Goal: Information Seeking & Learning: Learn about a topic

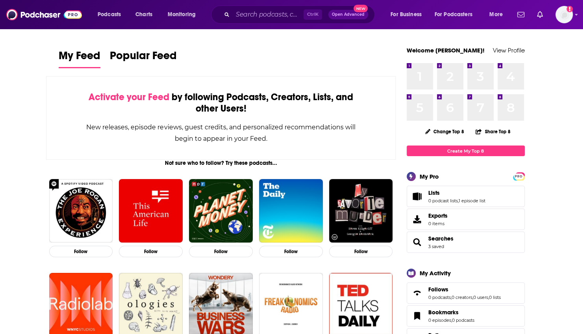
click at [267, 7] on div "Ctrl K Open Advanced New" at bounding box center [293, 15] width 164 height 18
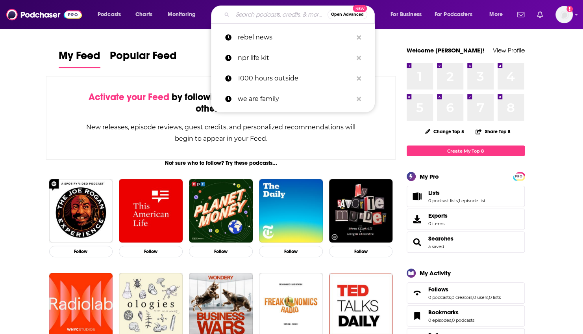
click at [251, 14] on input "Search podcasts, credits, & more..." at bounding box center [280, 14] width 95 height 13
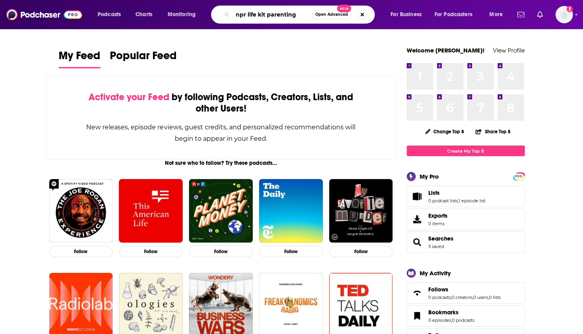
type input "npr life kit parenting"
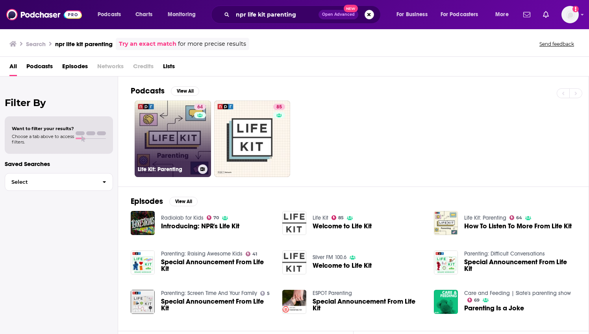
click at [175, 139] on link "64 Life Kit: Parenting" at bounding box center [173, 138] width 76 height 76
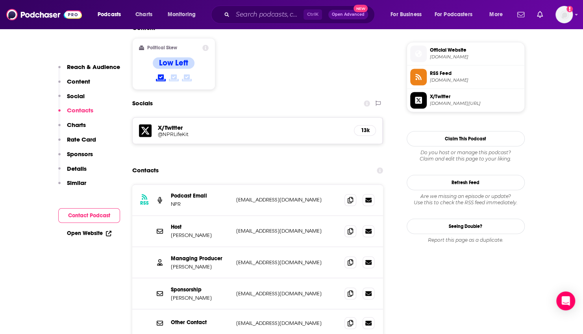
scroll to position [627, 0]
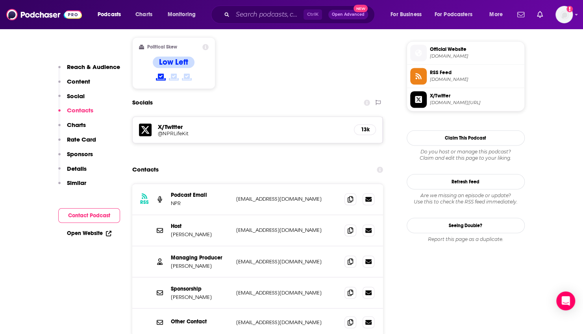
click at [248, 18] on input "Search podcasts, credits, & more..." at bounding box center [268, 14] width 71 height 13
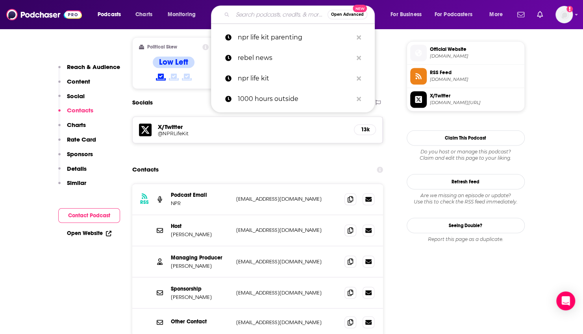
type input "a"
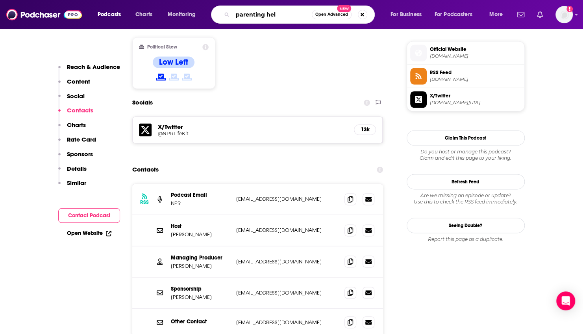
type input "parenting hell"
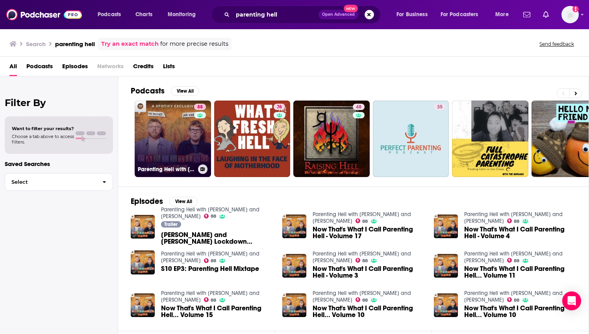
click at [183, 113] on link "88 Parenting Hell with [PERSON_NAME] and [PERSON_NAME]" at bounding box center [173, 138] width 76 height 76
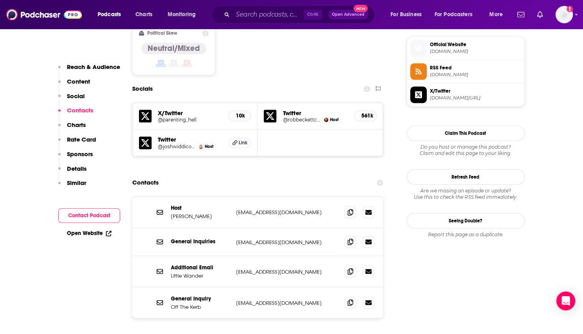
scroll to position [667, 0]
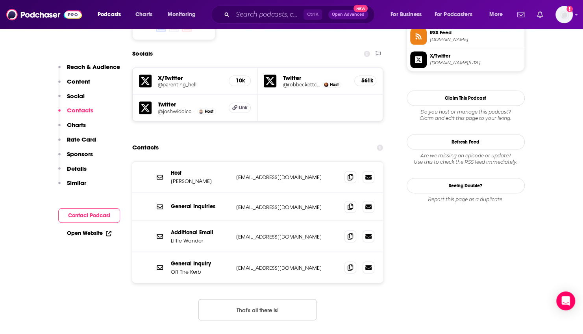
click at [78, 235] on link "Open Website" at bounding box center [89, 233] width 45 height 7
click at [271, 10] on input "Search podcasts, credits, & more..." at bounding box center [268, 14] width 71 height 13
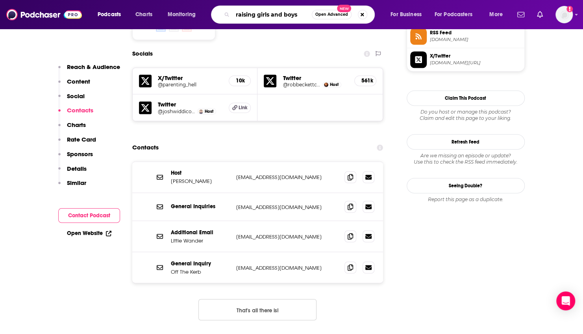
type input "raising girls and boys"
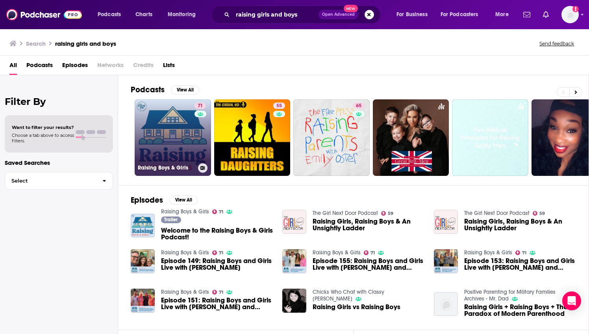
click at [171, 149] on link "71 Raising Boys & Girls" at bounding box center [173, 137] width 76 height 76
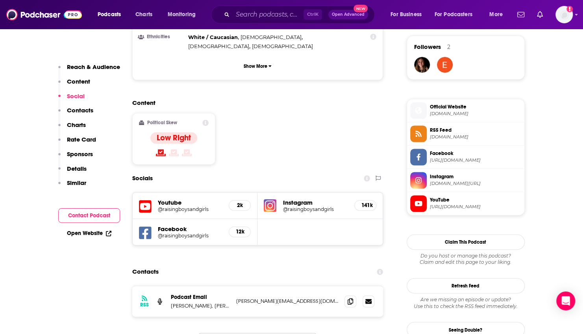
scroll to position [573, 0]
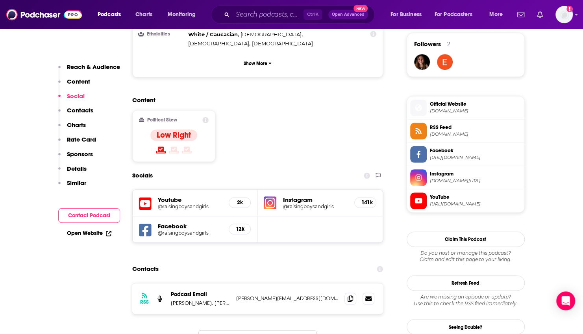
click at [227, 330] on button "That's all there is!" at bounding box center [258, 340] width 118 height 21
